Goal: Task Accomplishment & Management: Complete application form

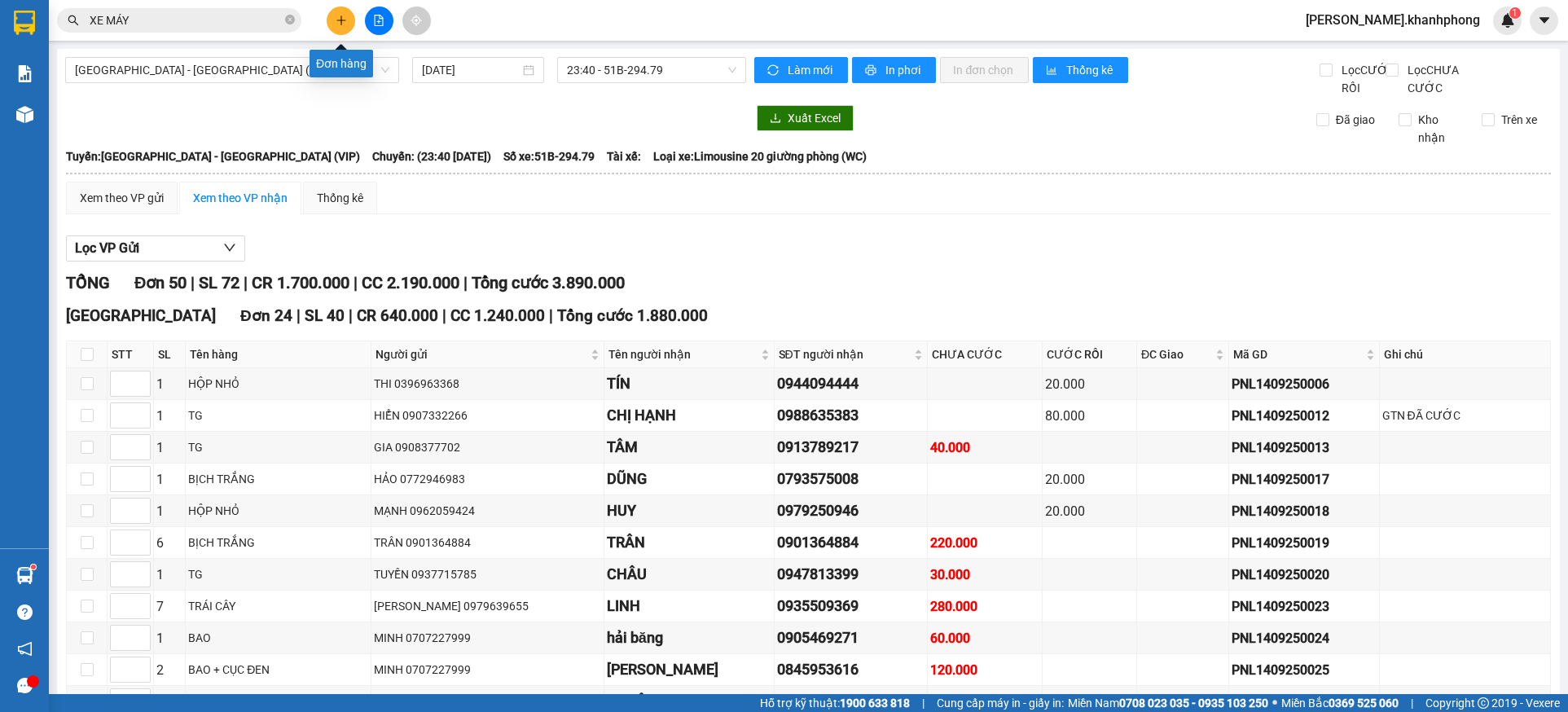
scroll to position [607, 0]
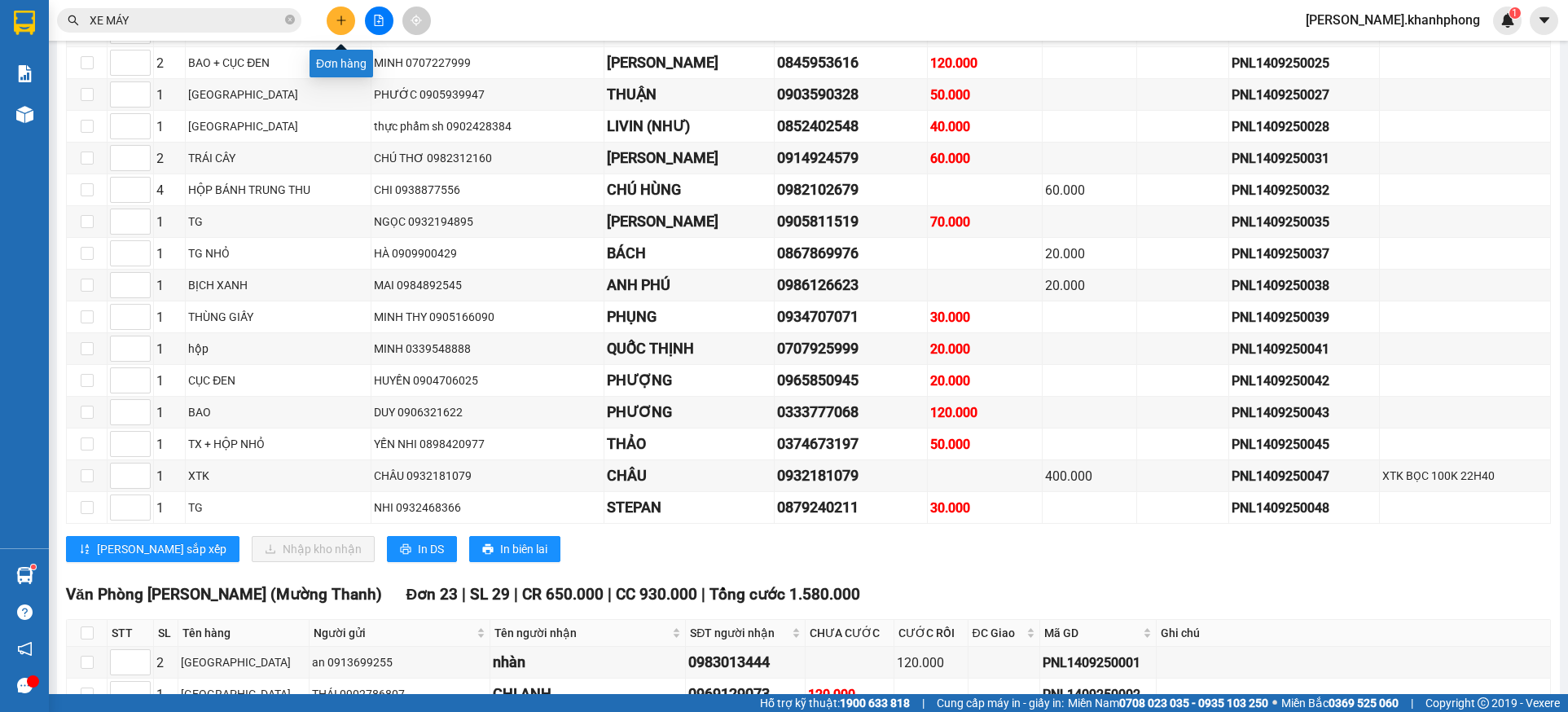
click at [335, 21] on button at bounding box center [340, 21] width 28 height 28
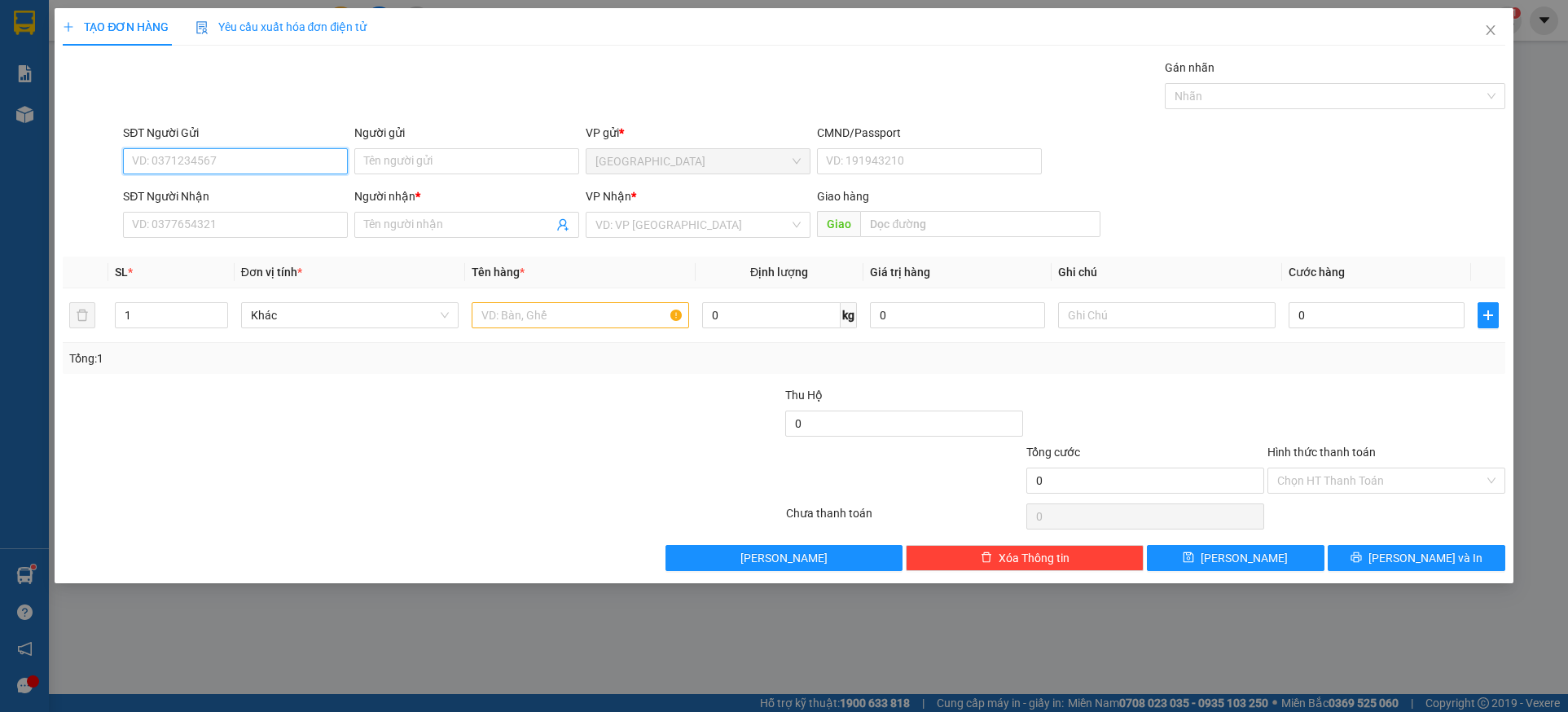
click at [250, 160] on input "SĐT Người Gửi" at bounding box center [236, 161] width 225 height 26
type input "0938884060"
click at [206, 201] on div "0938884060 - ANH THƯ" at bounding box center [235, 193] width 205 height 18
type input "ANH THƯ"
type input "0938884060"
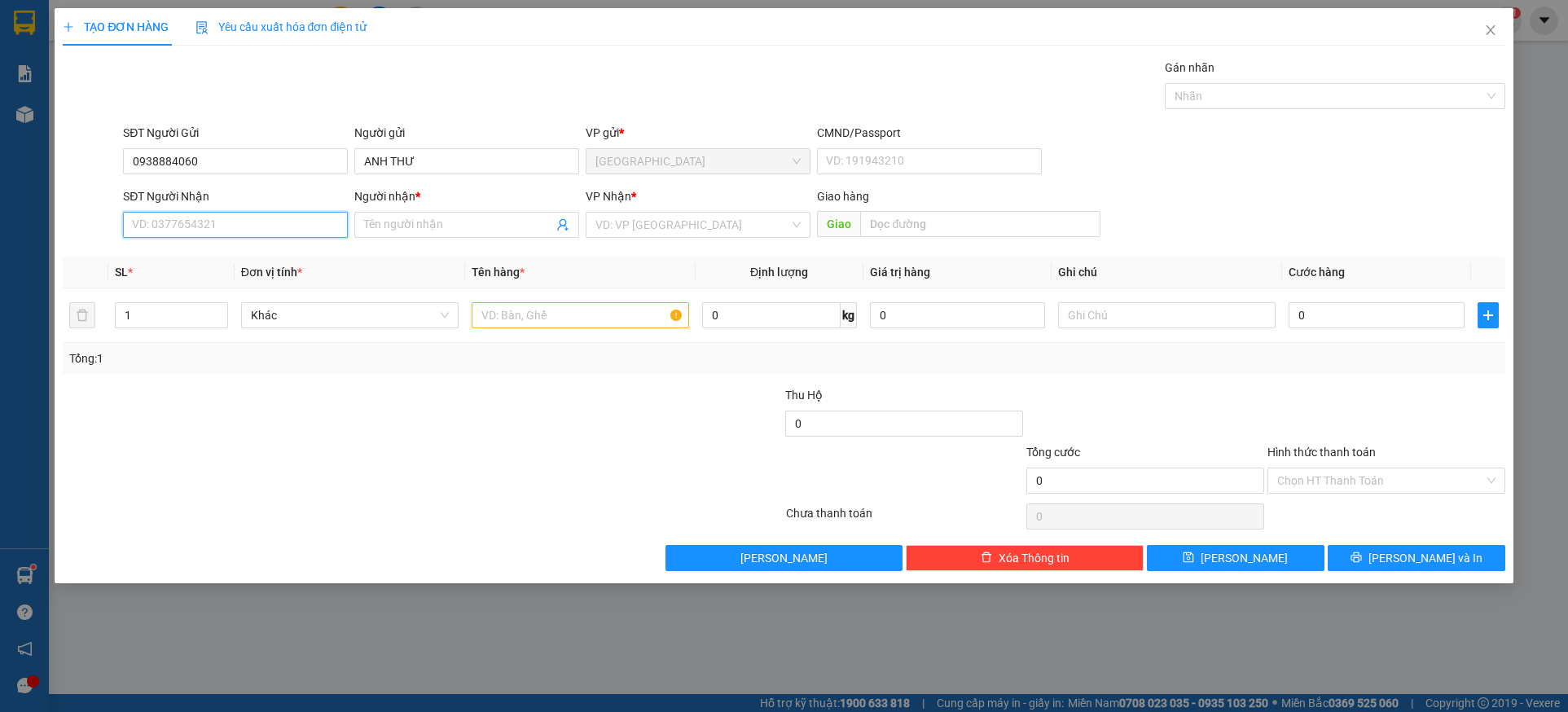
click at [211, 224] on input "SĐT Người Nhận" at bounding box center [236, 224] width 225 height 26
type input "0918951379"
click at [242, 253] on div "0918951379 - [PERSON_NAME]" at bounding box center [235, 257] width 205 height 18
type input "[PERSON_NAME]"
type input "0918951379"
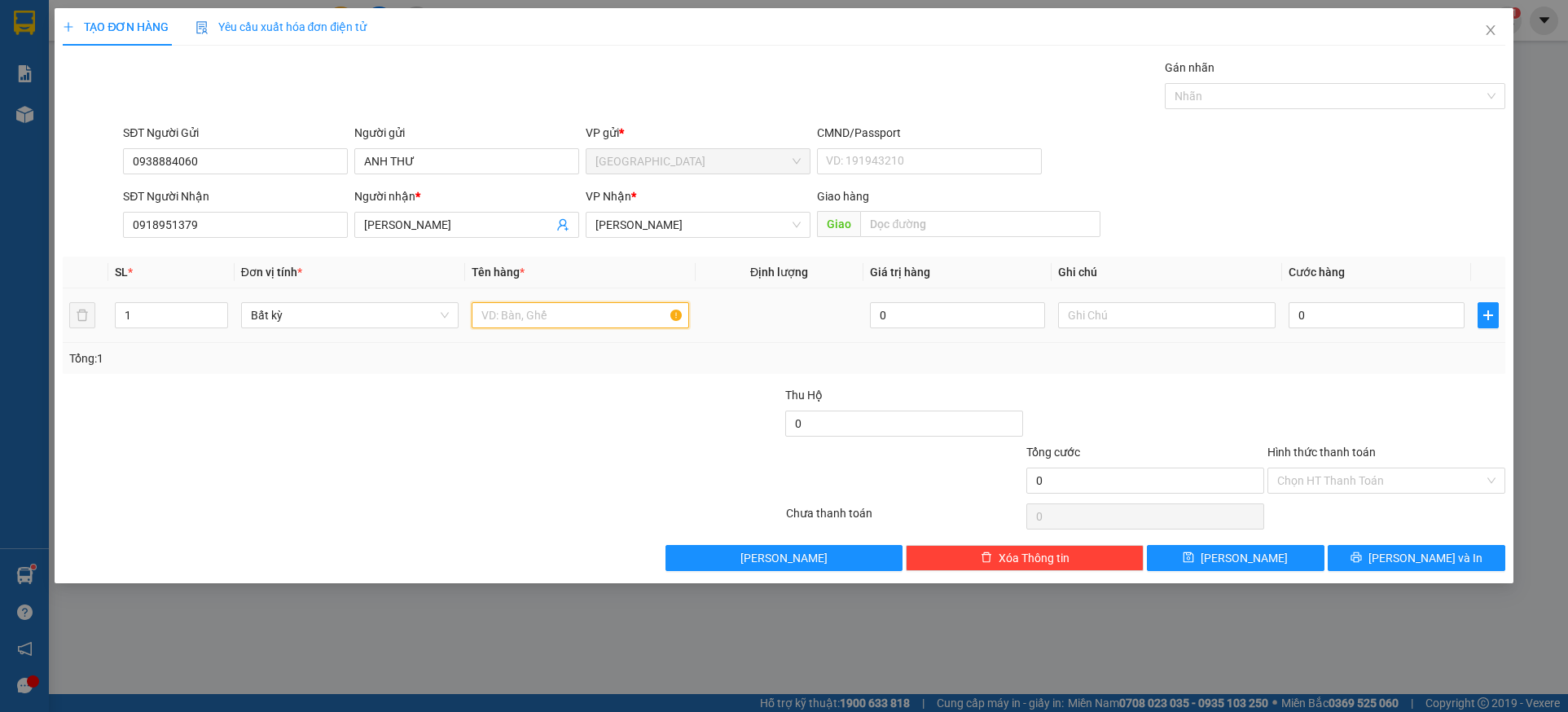
click at [549, 322] on input "text" at bounding box center [580, 316] width 217 height 26
drag, startPoint x: 575, startPoint y: 308, endPoint x: 334, endPoint y: 338, distance: 242.9
click at [334, 338] on tr "1 Bất kỳ 1 thunbgf 0 0" at bounding box center [783, 315] width 1442 height 54
type input "1 THÙNG"
click at [1344, 315] on input "0" at bounding box center [1376, 316] width 176 height 26
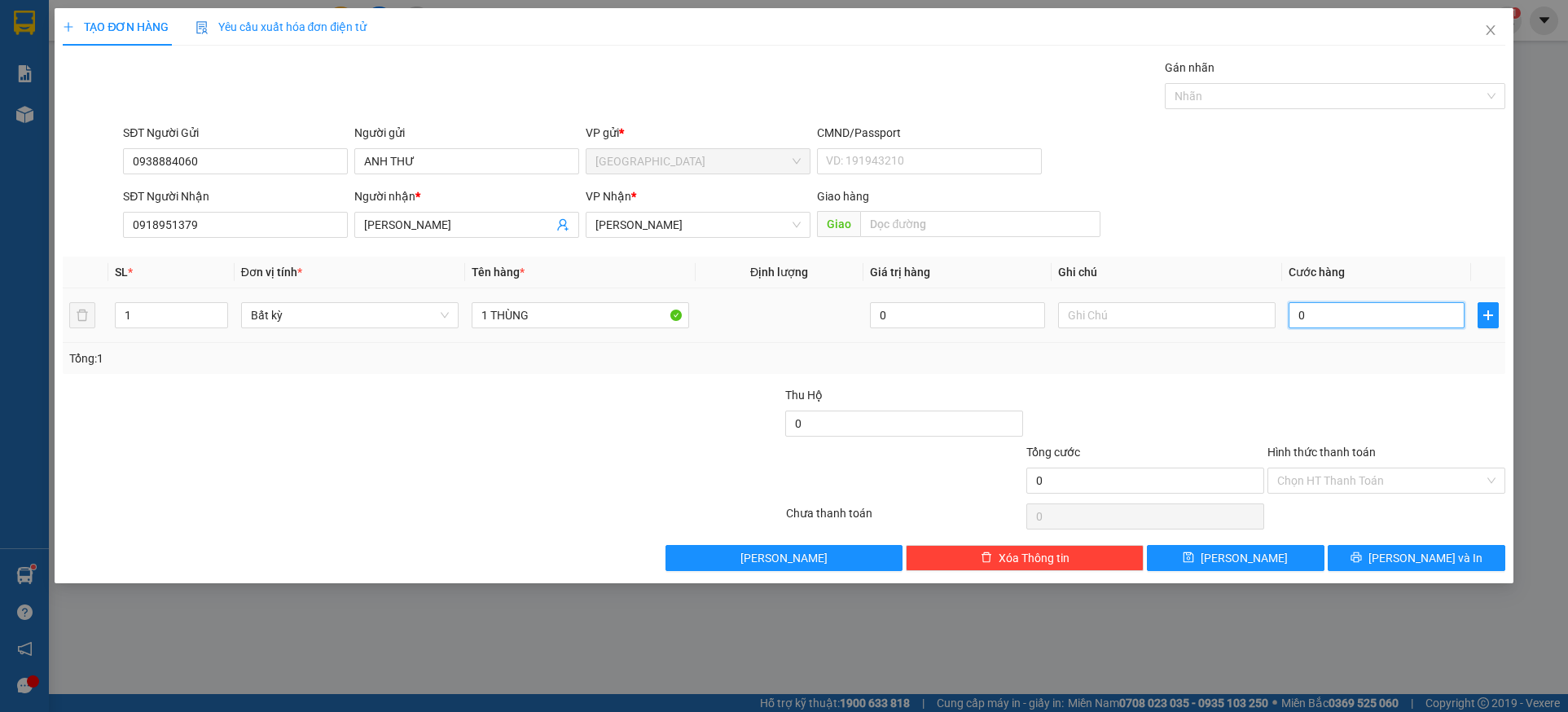
type input "3"
type input "30"
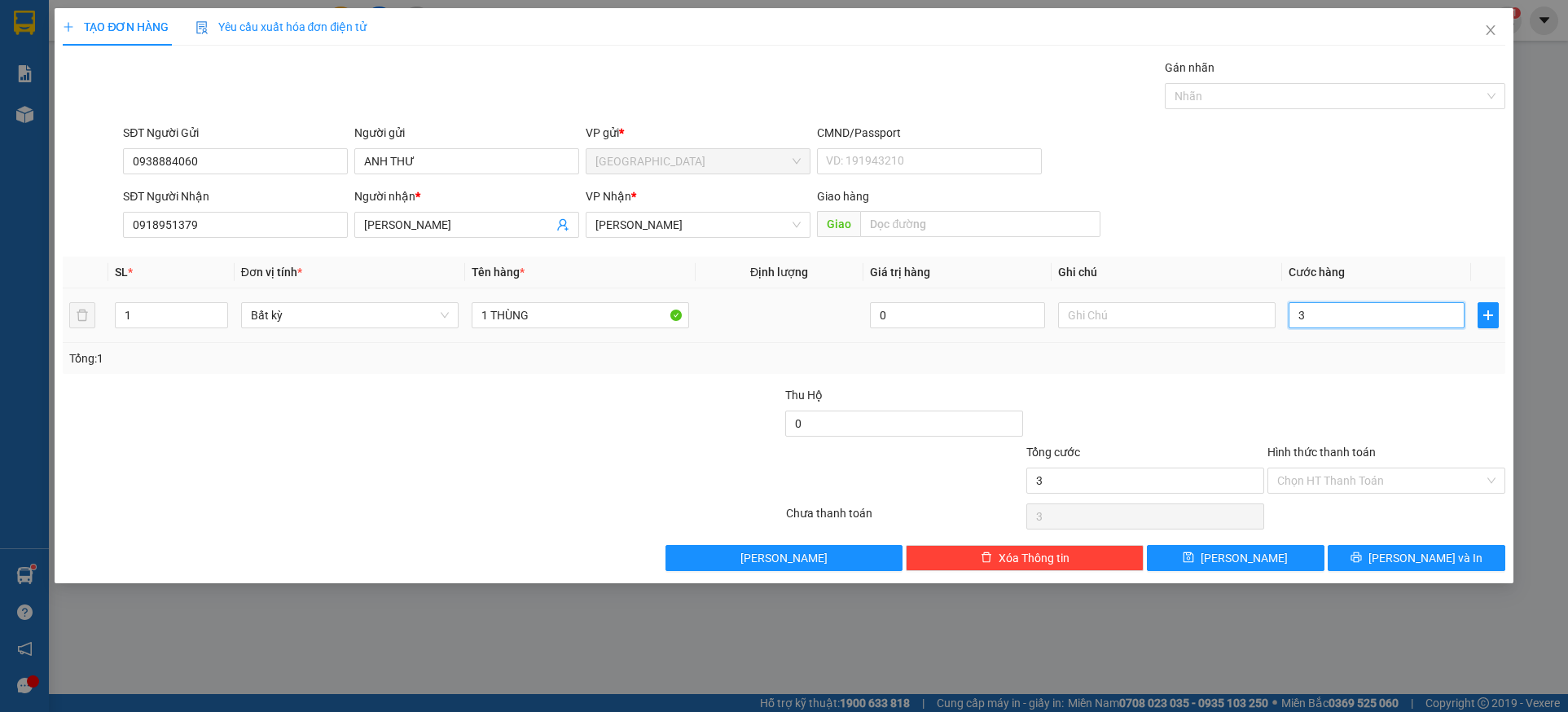
type input "30"
type input "30.000"
click at [1314, 403] on div at bounding box center [1386, 414] width 241 height 57
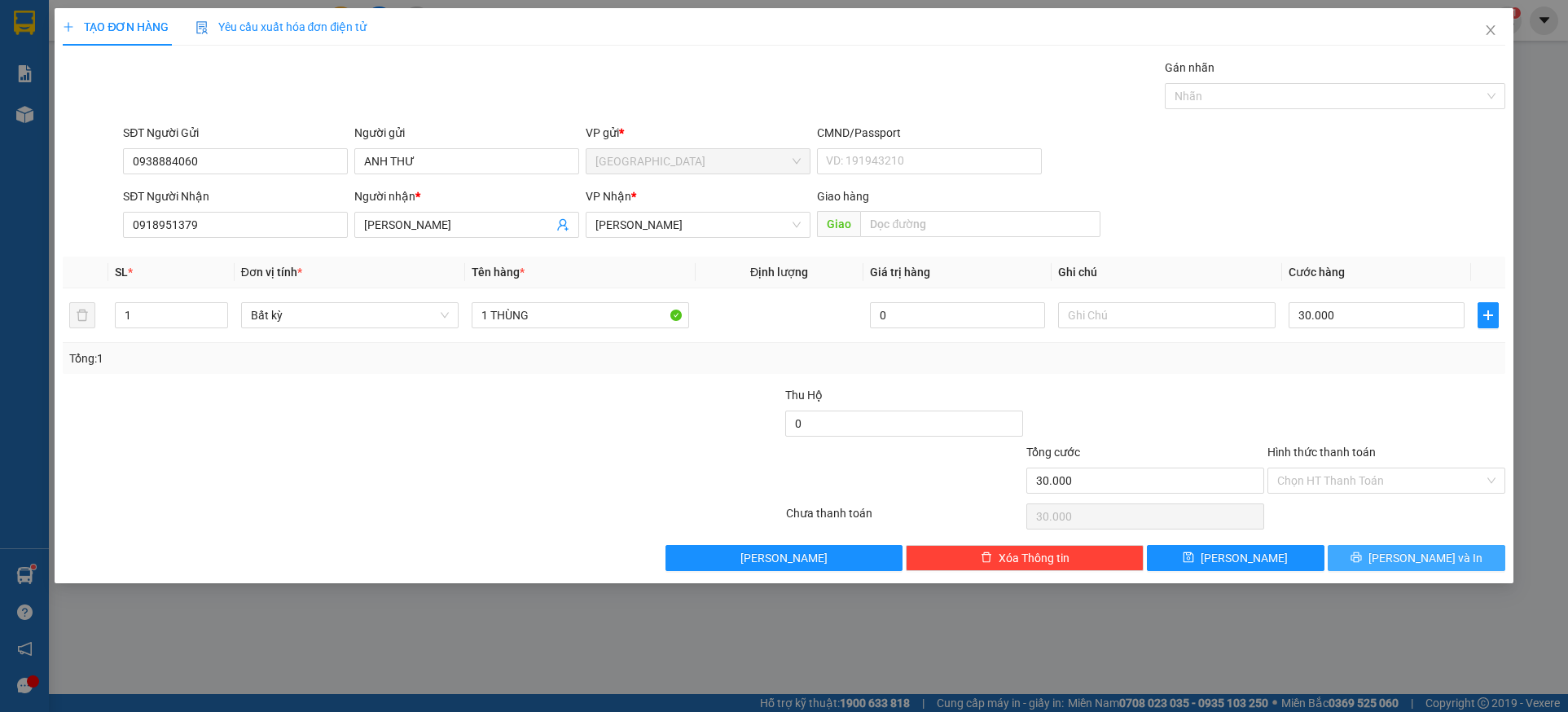
click at [1361, 562] on icon "printer" at bounding box center [1356, 557] width 10 height 10
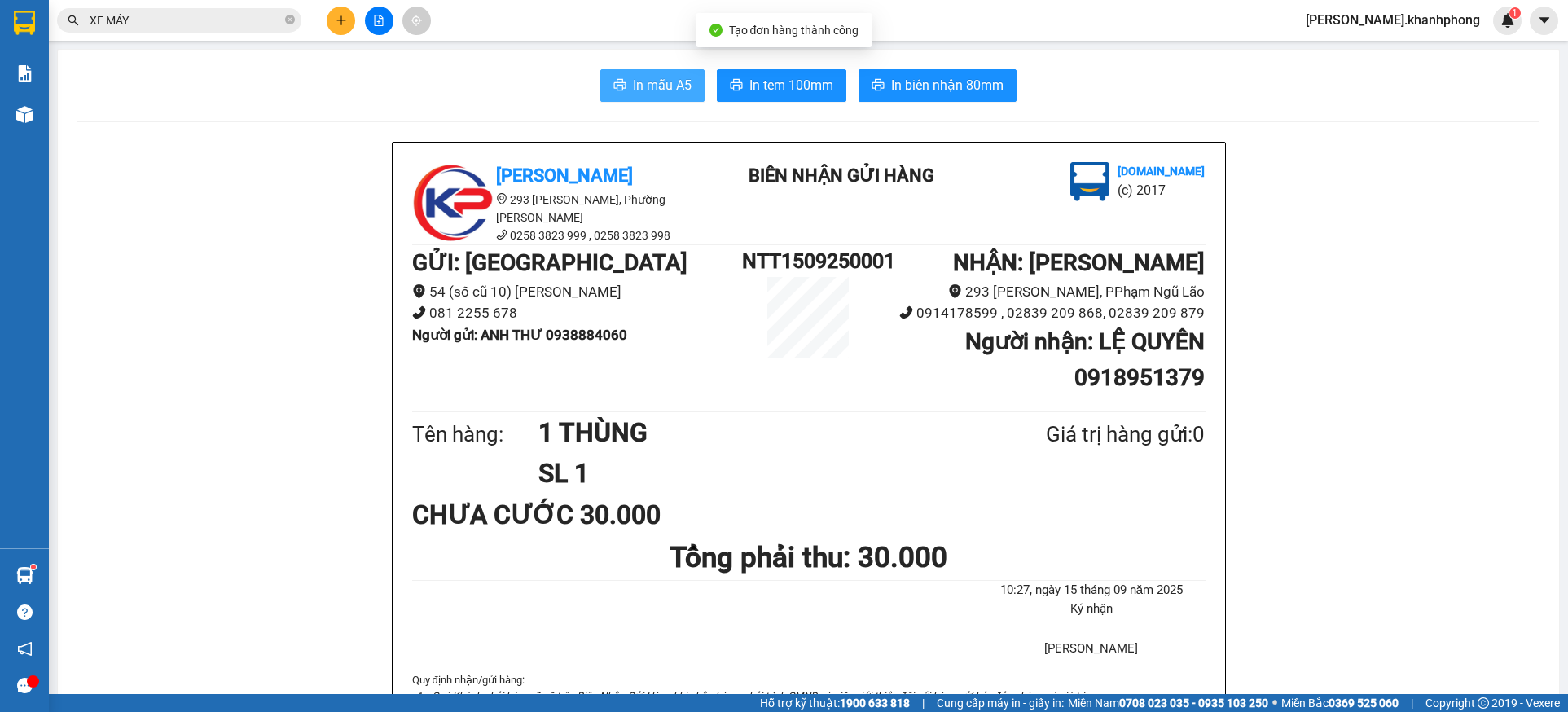
click at [637, 86] on span "In mẫu A5" at bounding box center [662, 85] width 58 height 21
